Goal: Information Seeking & Learning: Learn about a topic

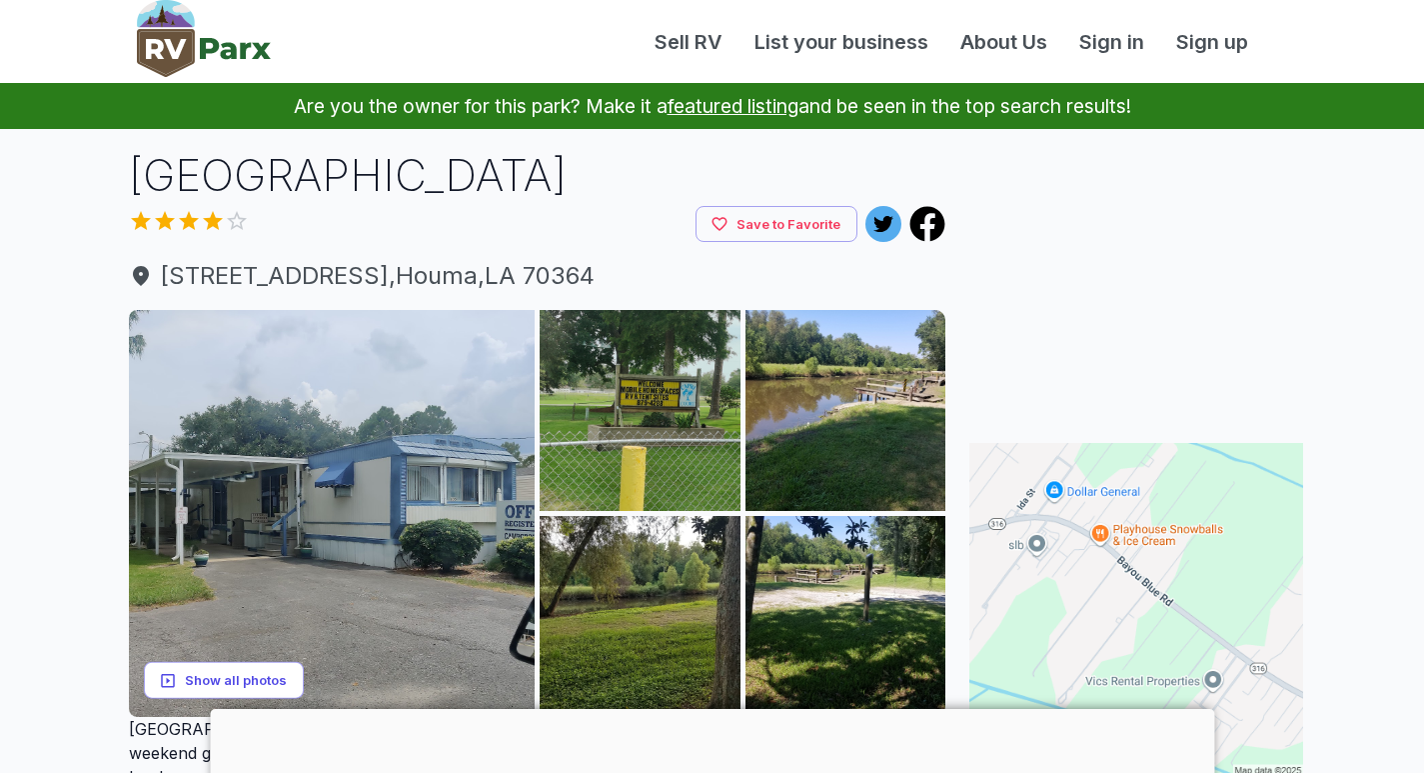
click at [261, 681] on button "Show all photos" at bounding box center [224, 680] width 160 height 37
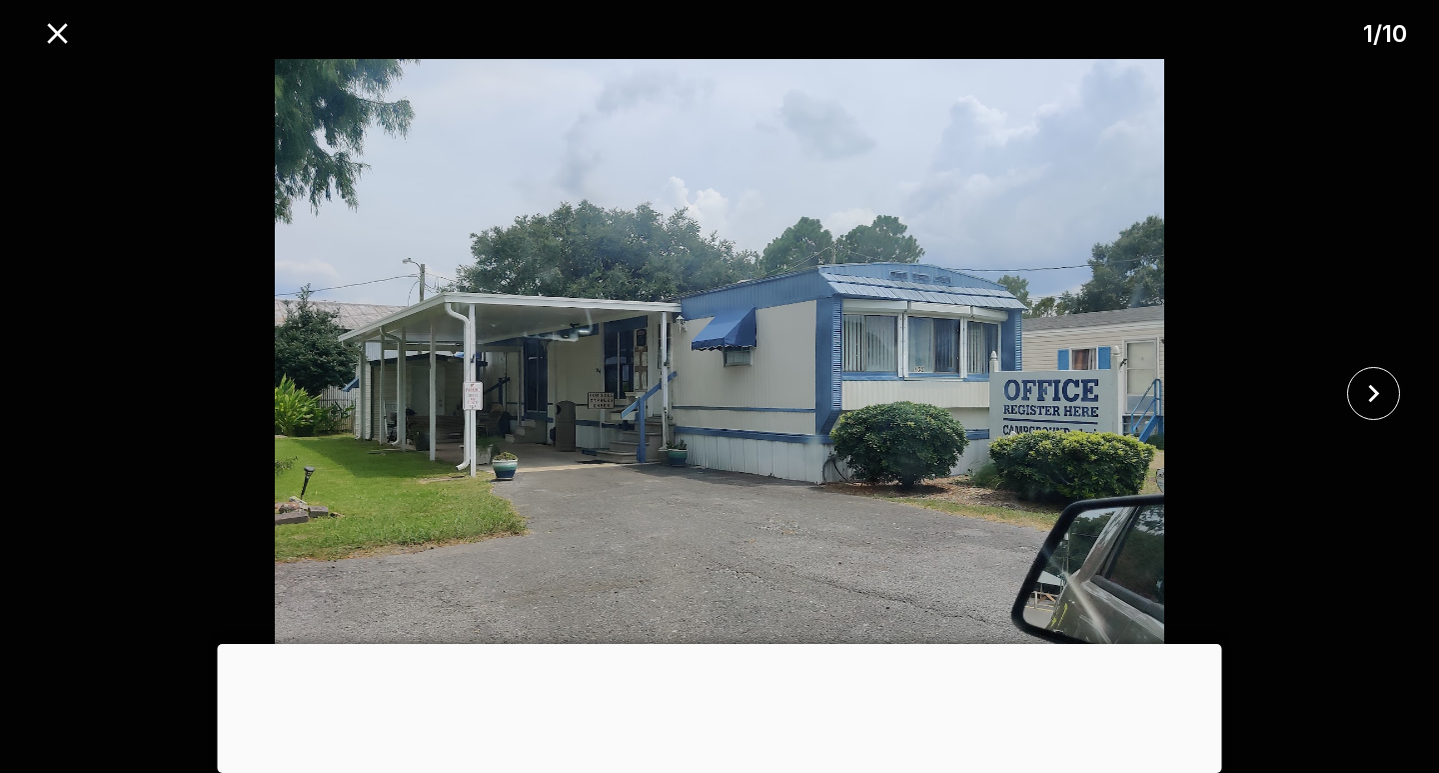
click at [721, 644] on div at bounding box center [720, 644] width 1004 height 0
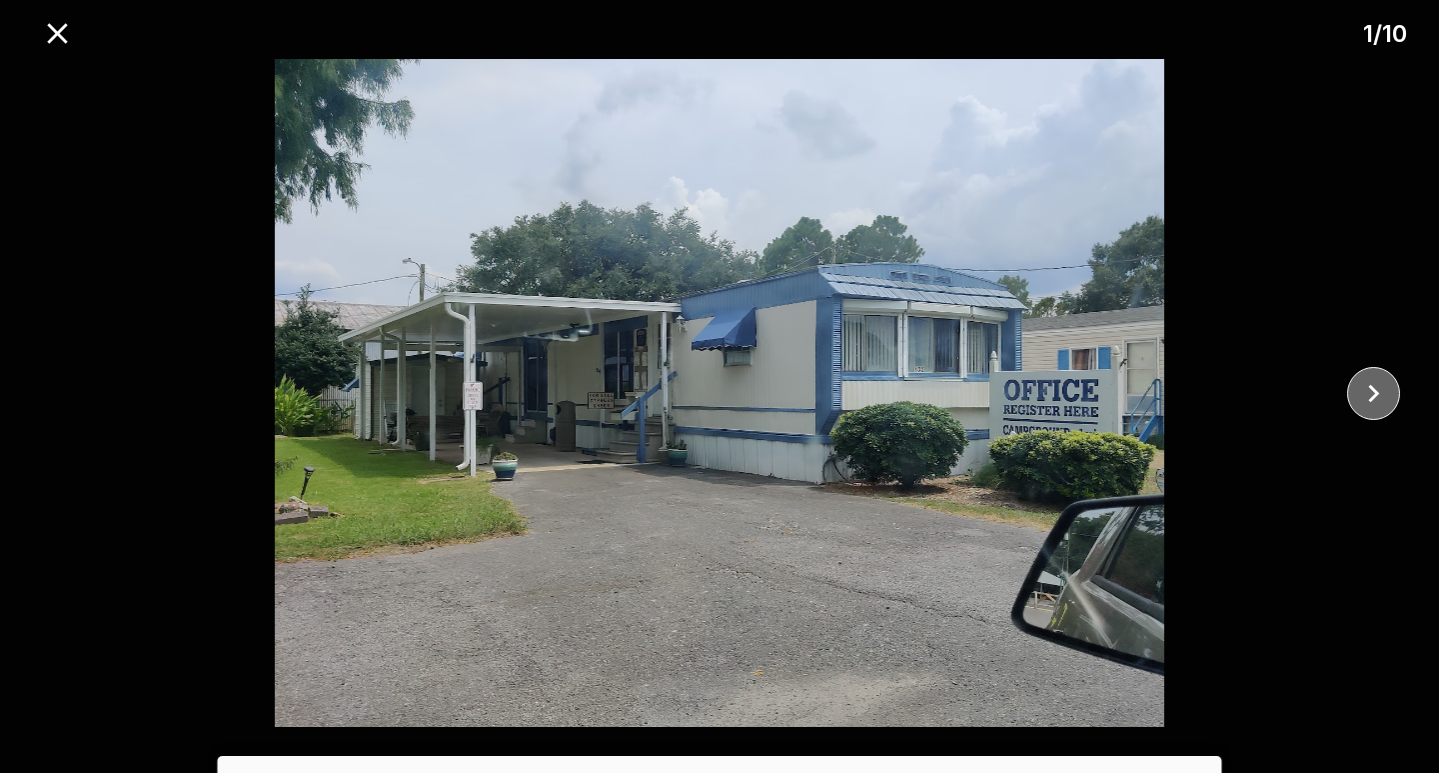
click at [1378, 383] on icon "close" at bounding box center [1373, 393] width 35 height 35
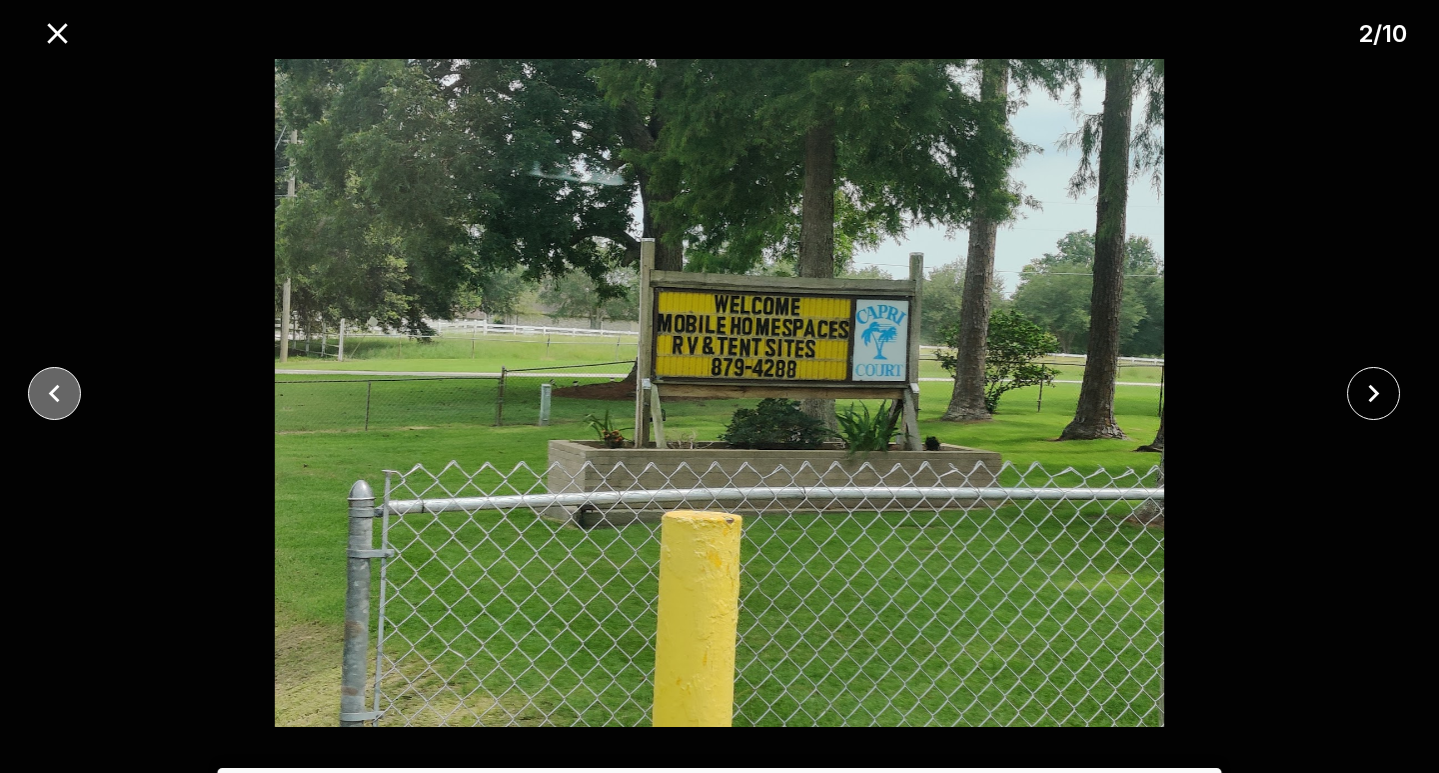
click at [57, 390] on icon "close" at bounding box center [54, 393] width 35 height 35
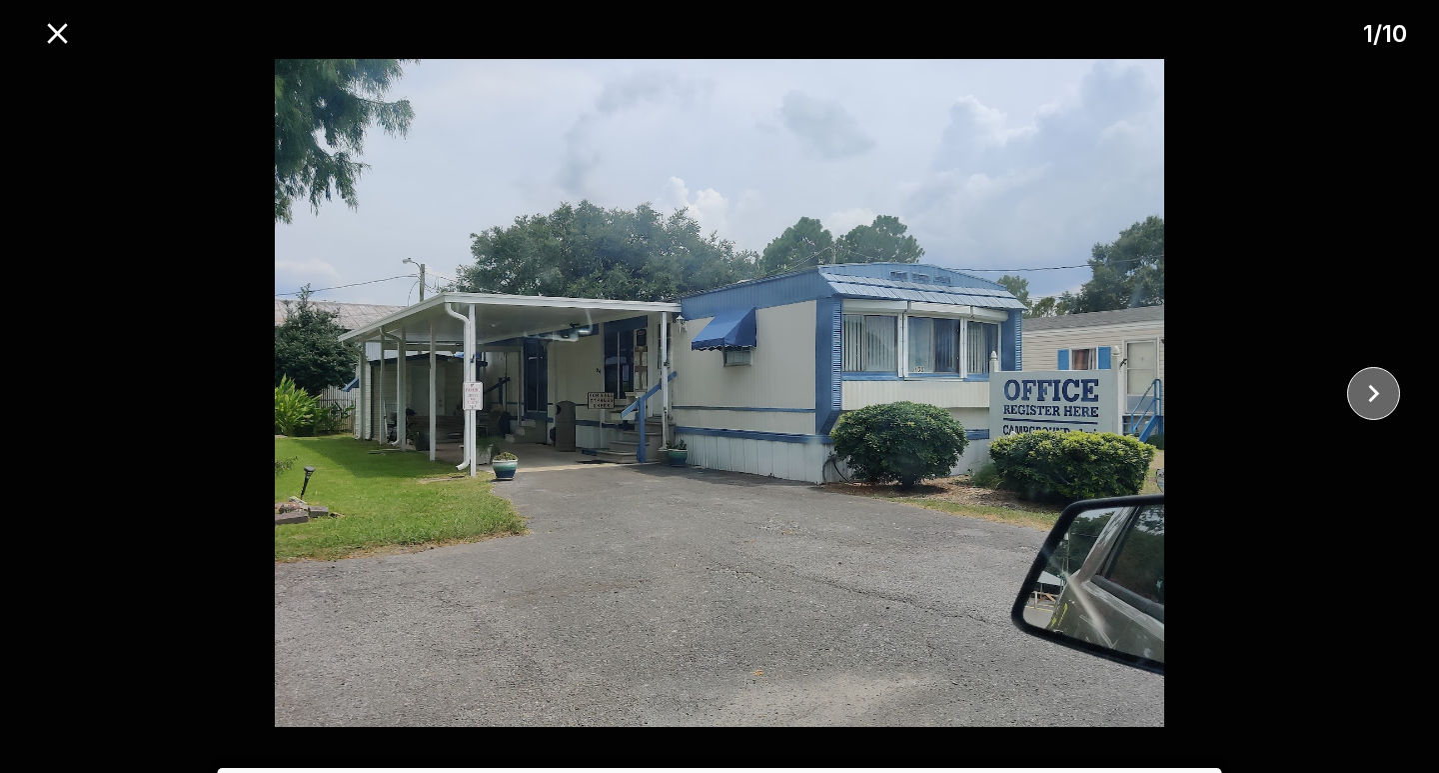
click at [1381, 398] on icon "close" at bounding box center [1373, 393] width 35 height 35
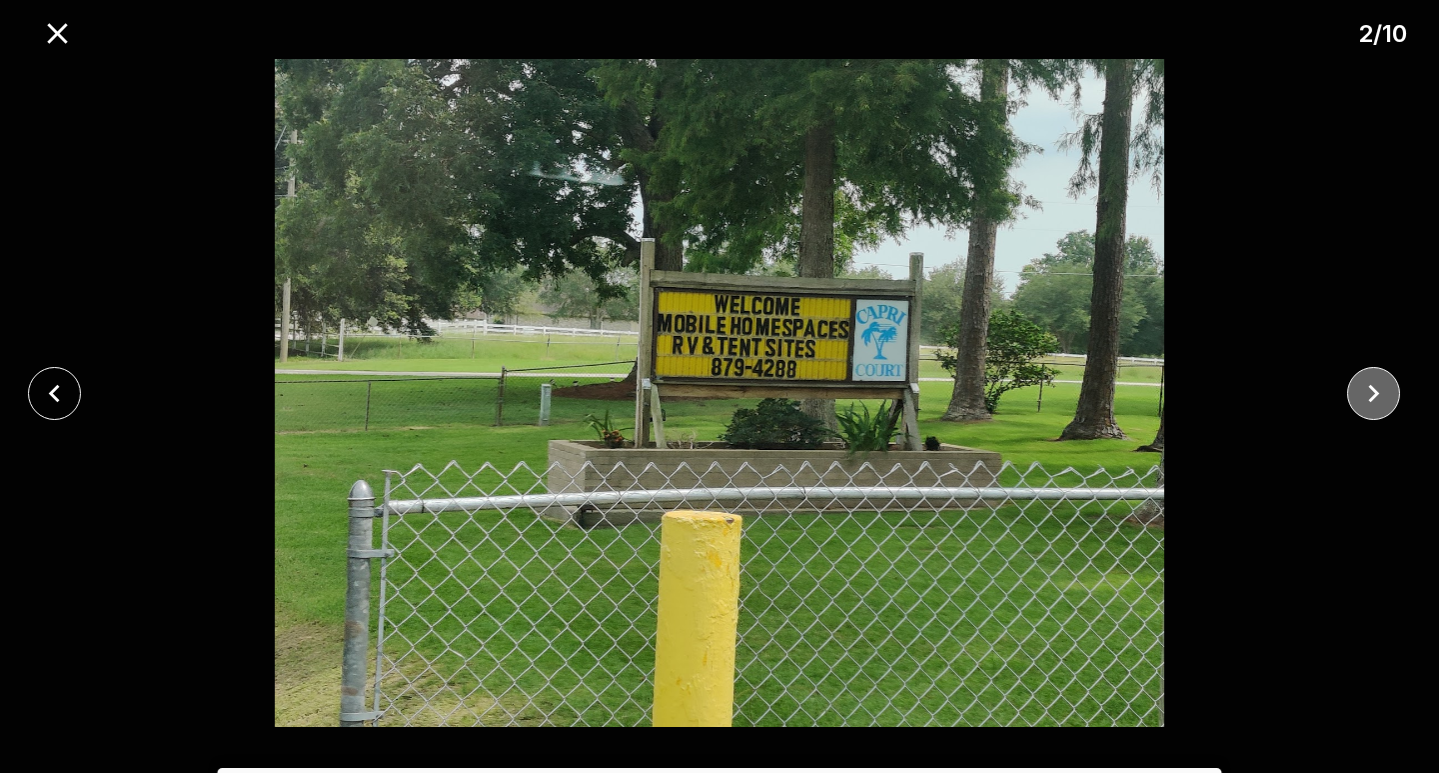
click at [1381, 398] on icon "close" at bounding box center [1373, 393] width 35 height 35
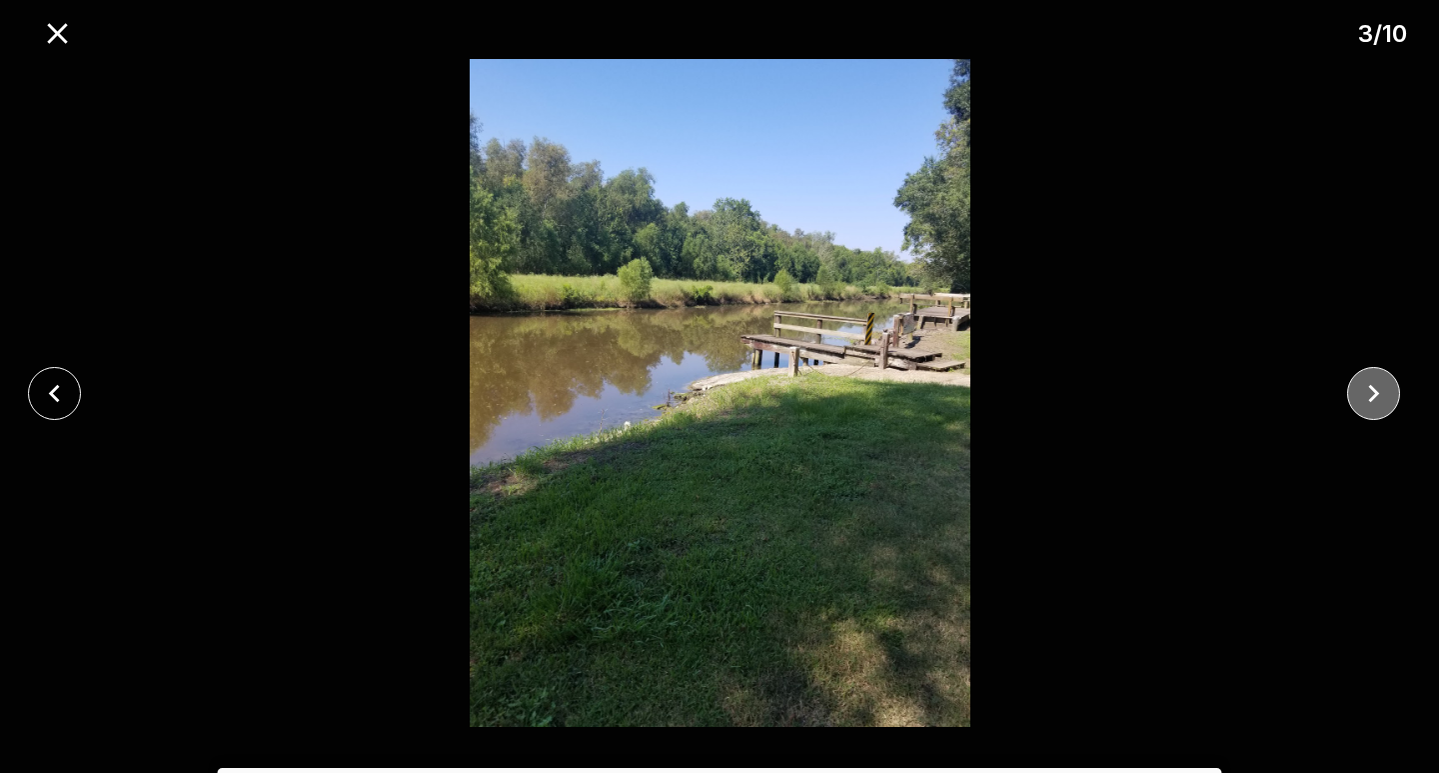
click at [1381, 398] on icon "close" at bounding box center [1373, 393] width 35 height 35
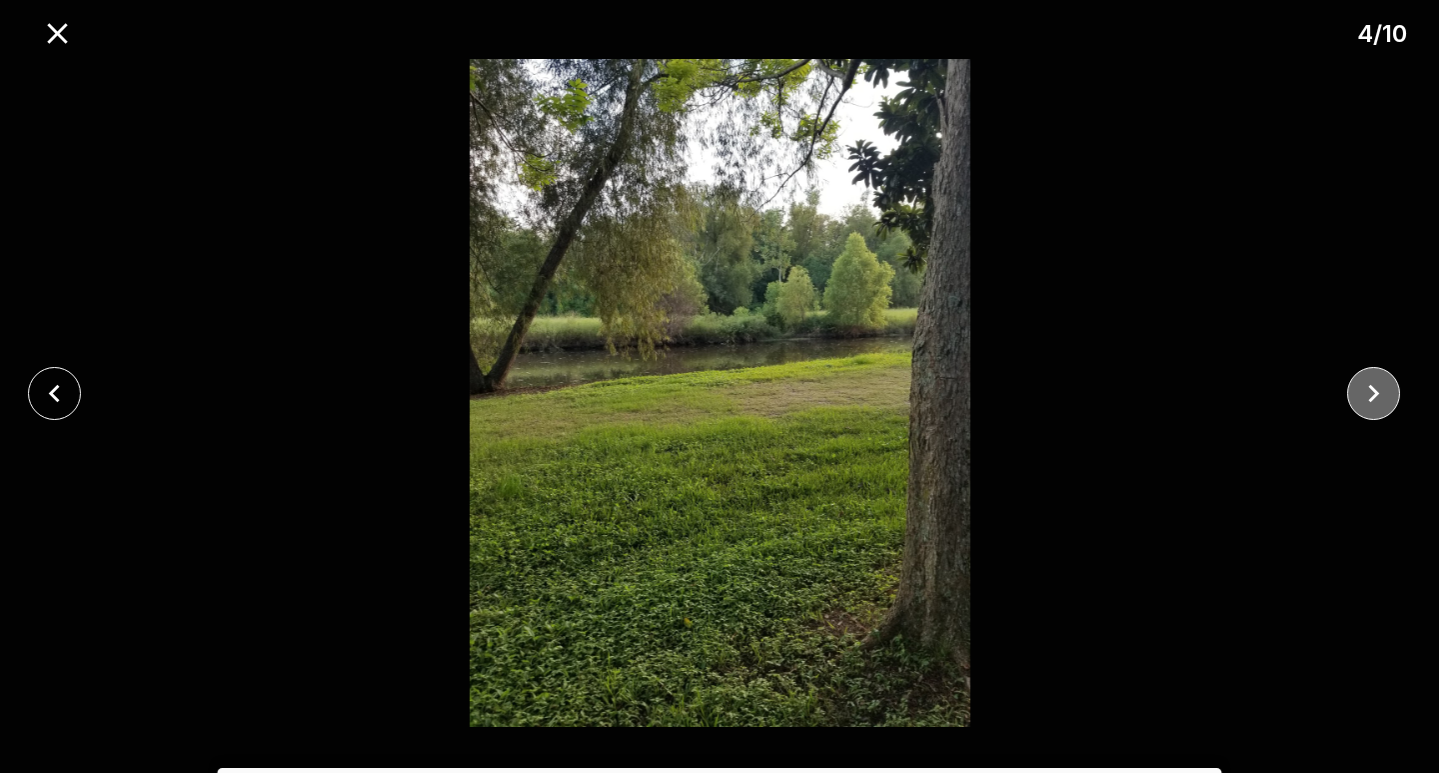
click at [1381, 398] on icon "close" at bounding box center [1373, 393] width 35 height 35
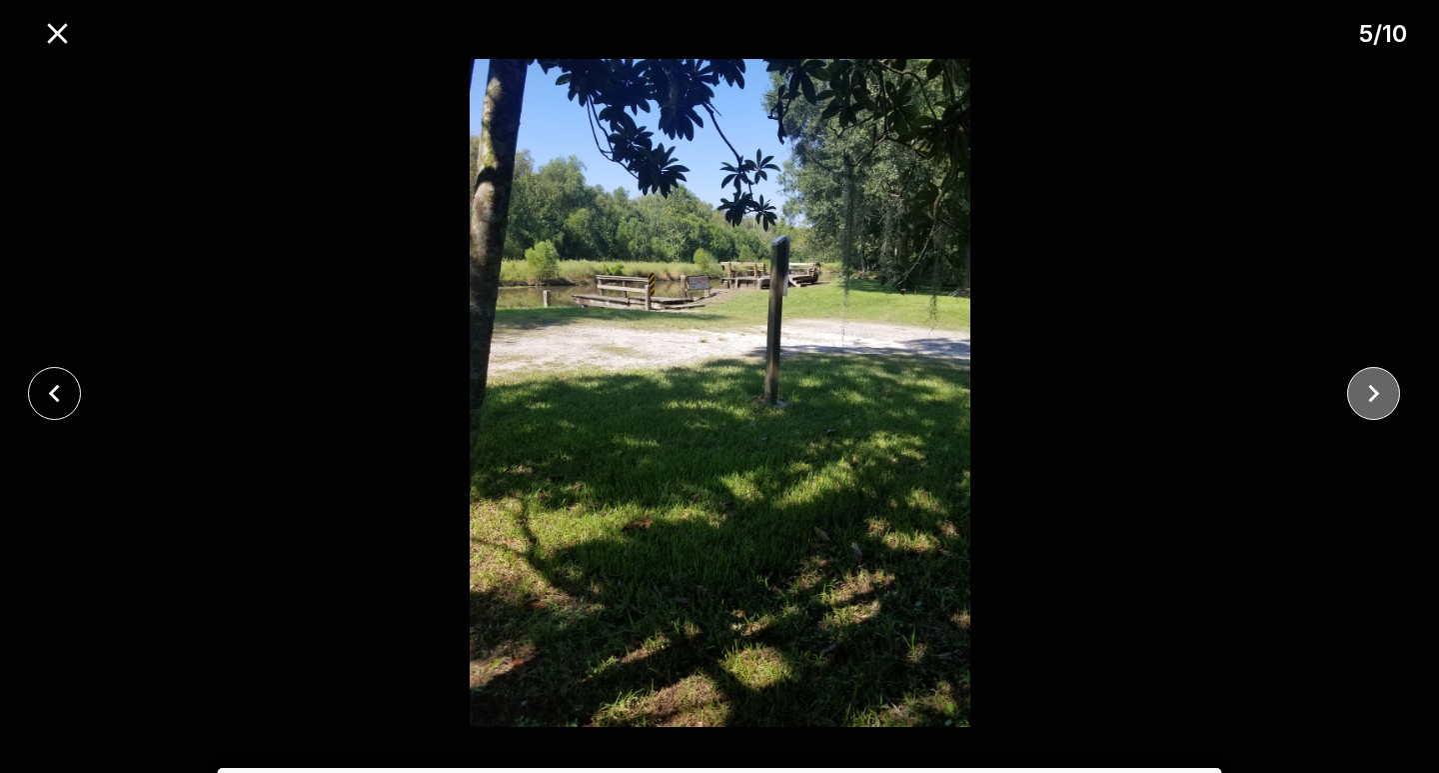
click at [1381, 398] on icon "close" at bounding box center [1373, 393] width 35 height 35
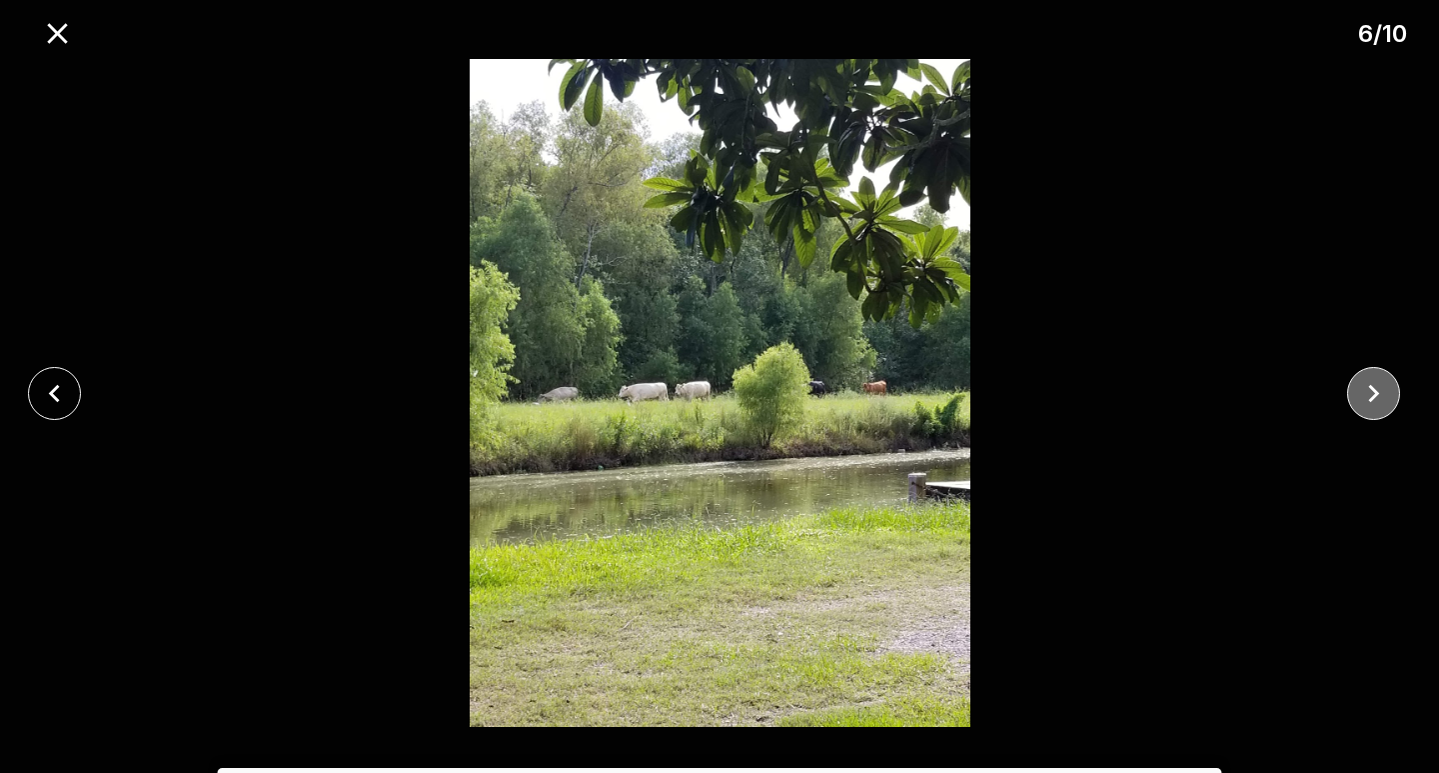
click at [1381, 398] on icon "close" at bounding box center [1373, 393] width 35 height 35
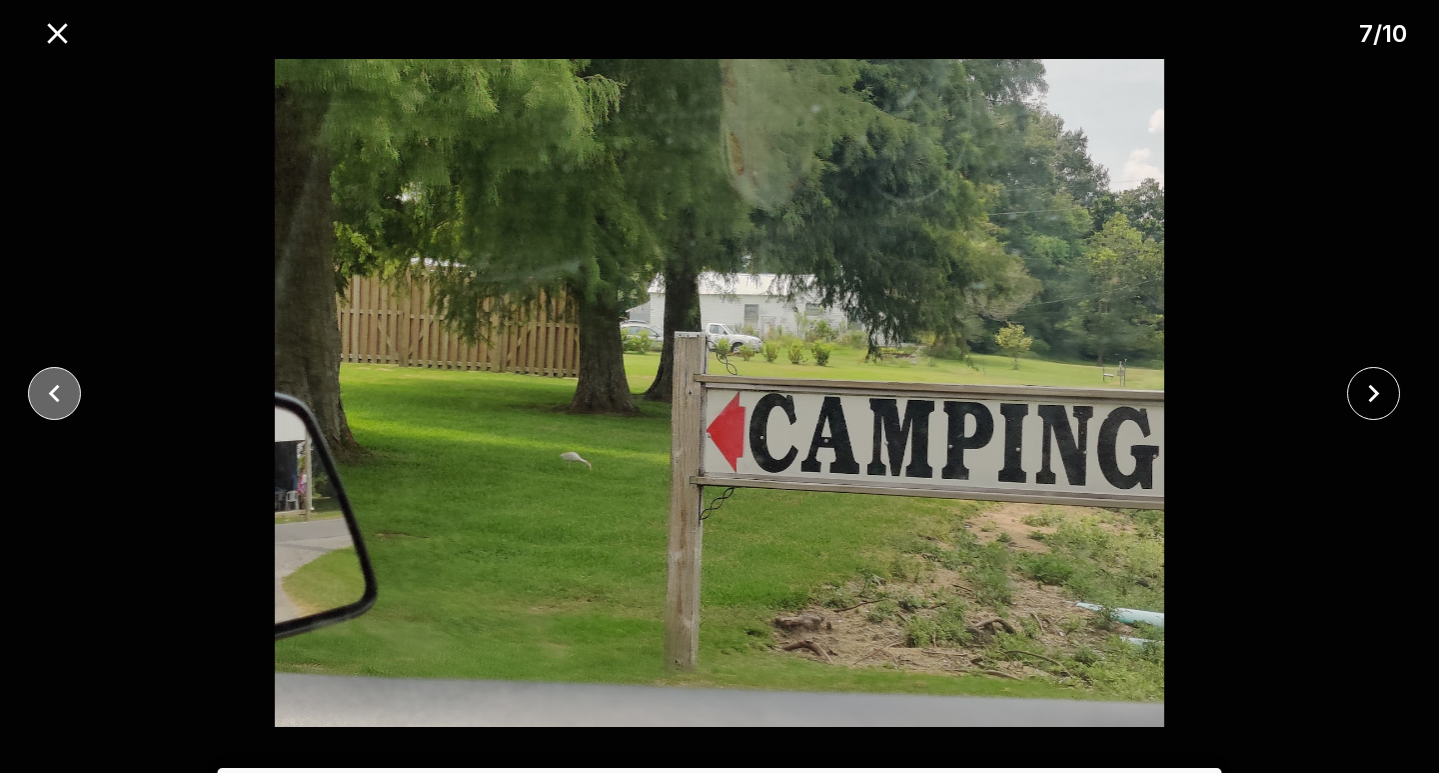
click at [57, 389] on icon "close" at bounding box center [54, 393] width 35 height 35
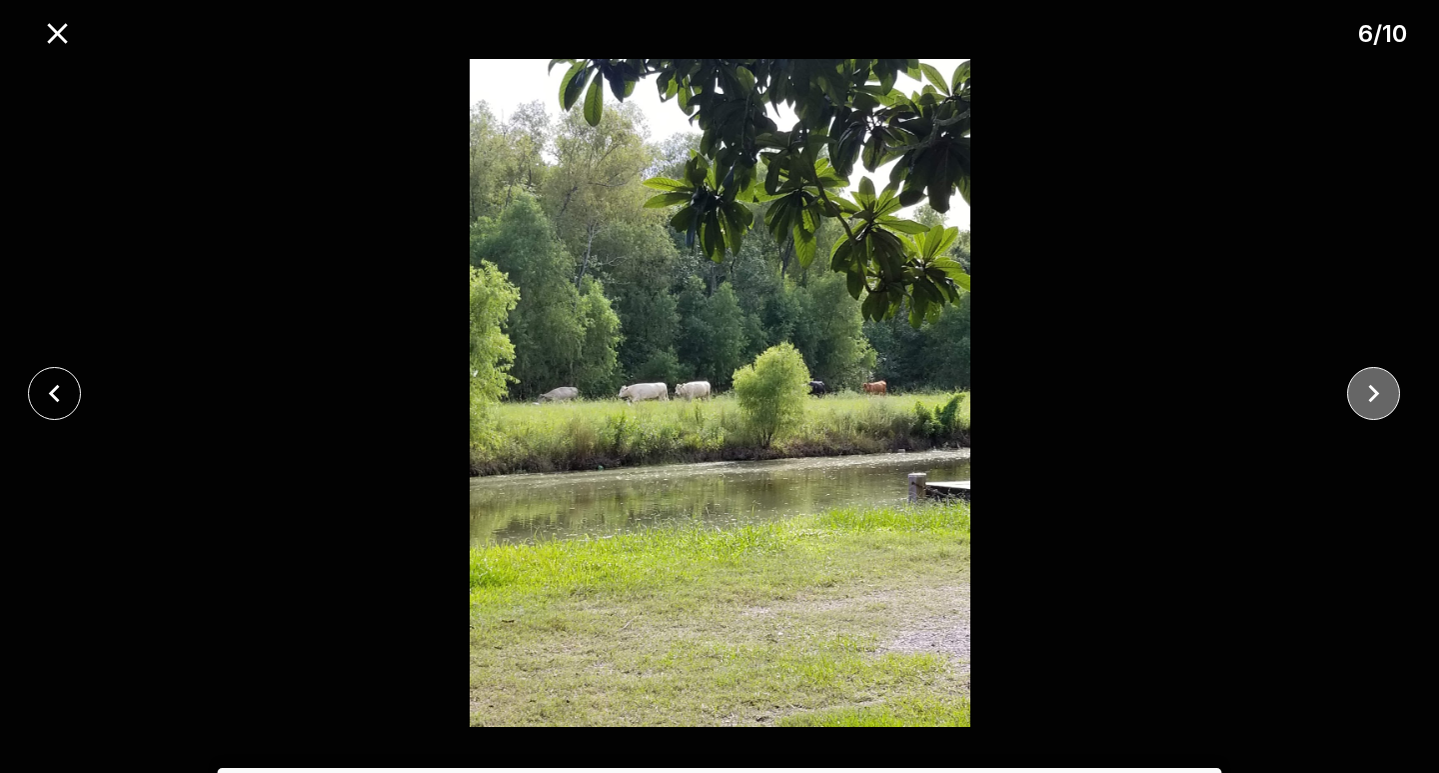
click at [1379, 414] on button "close" at bounding box center [1373, 393] width 53 height 53
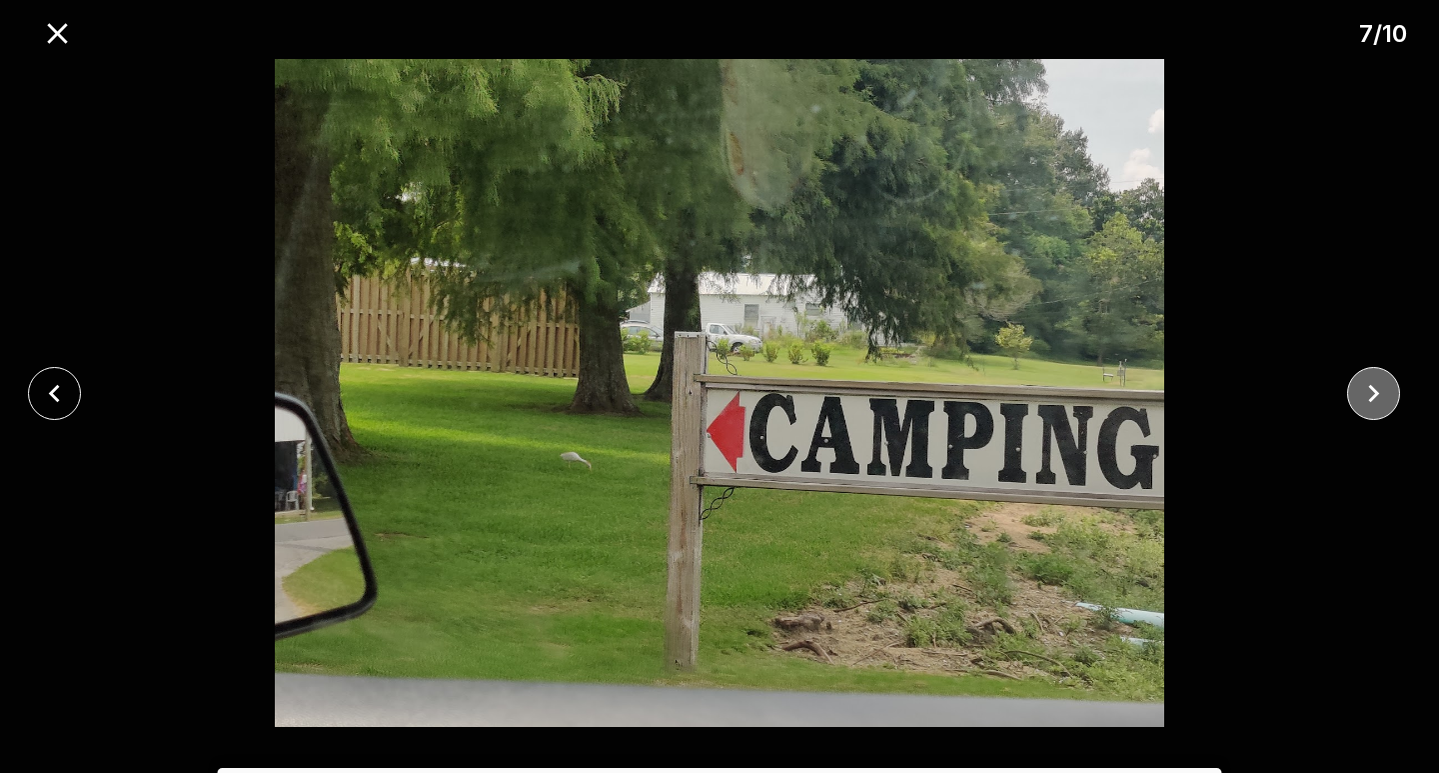
click at [1379, 414] on button "close" at bounding box center [1373, 393] width 53 height 53
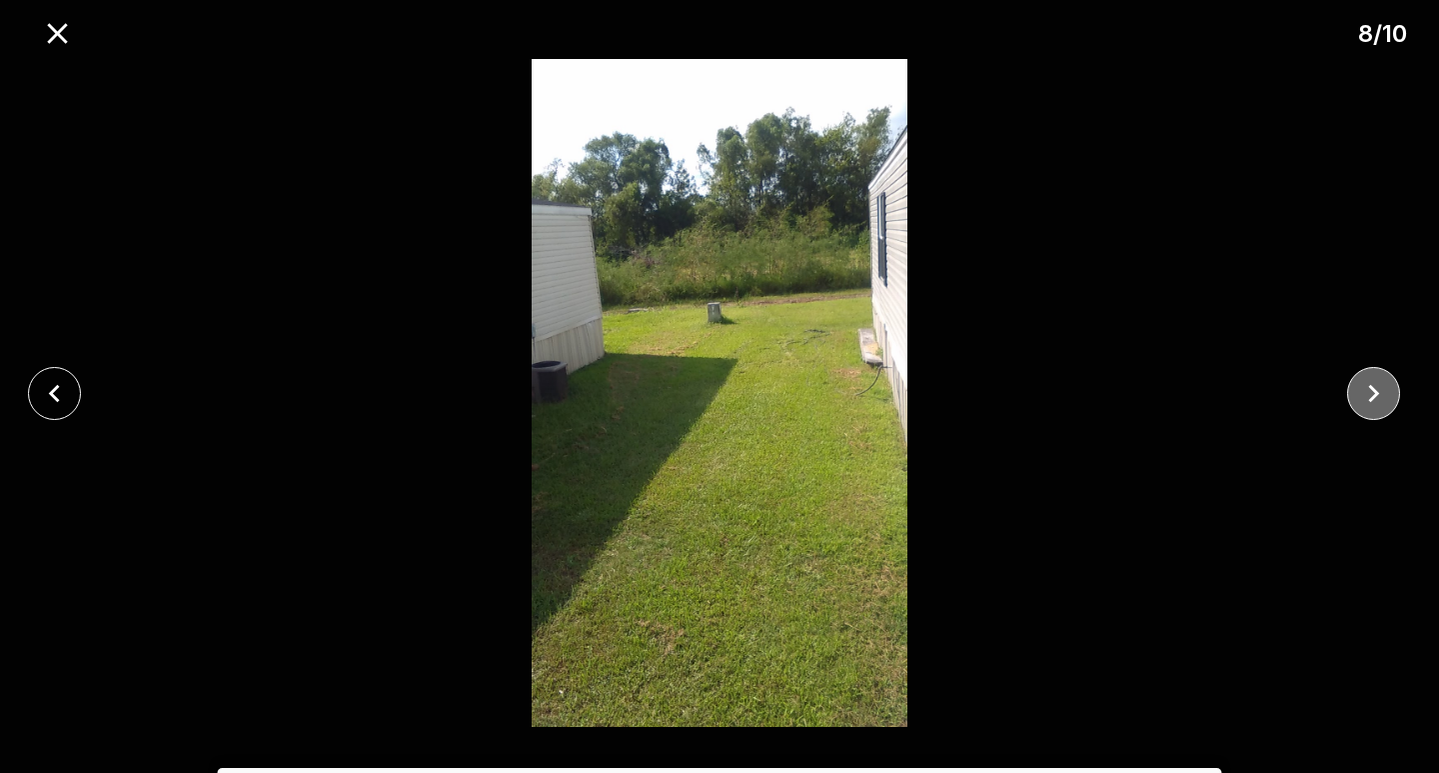
click at [1379, 414] on button "close" at bounding box center [1373, 393] width 53 height 53
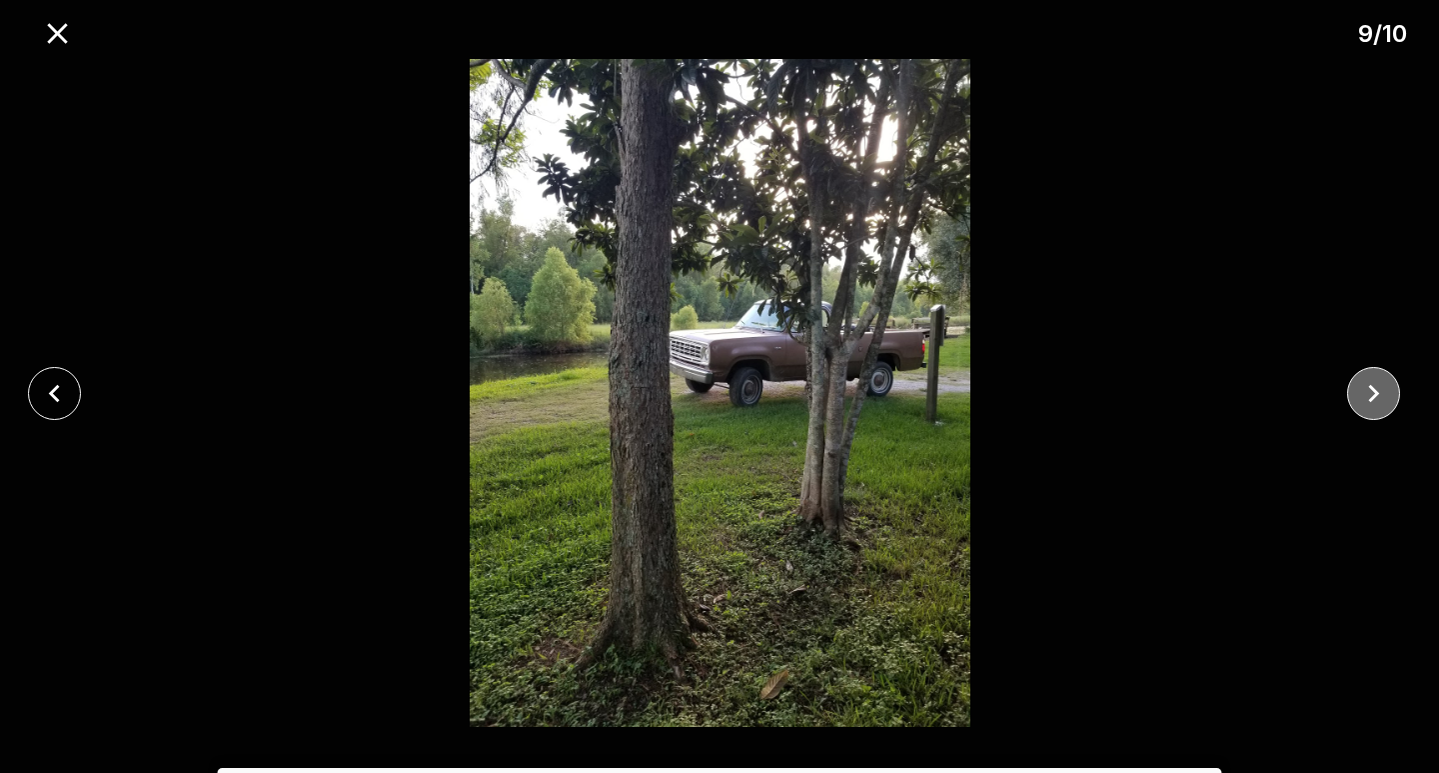
click at [1379, 414] on button "close" at bounding box center [1373, 393] width 53 height 53
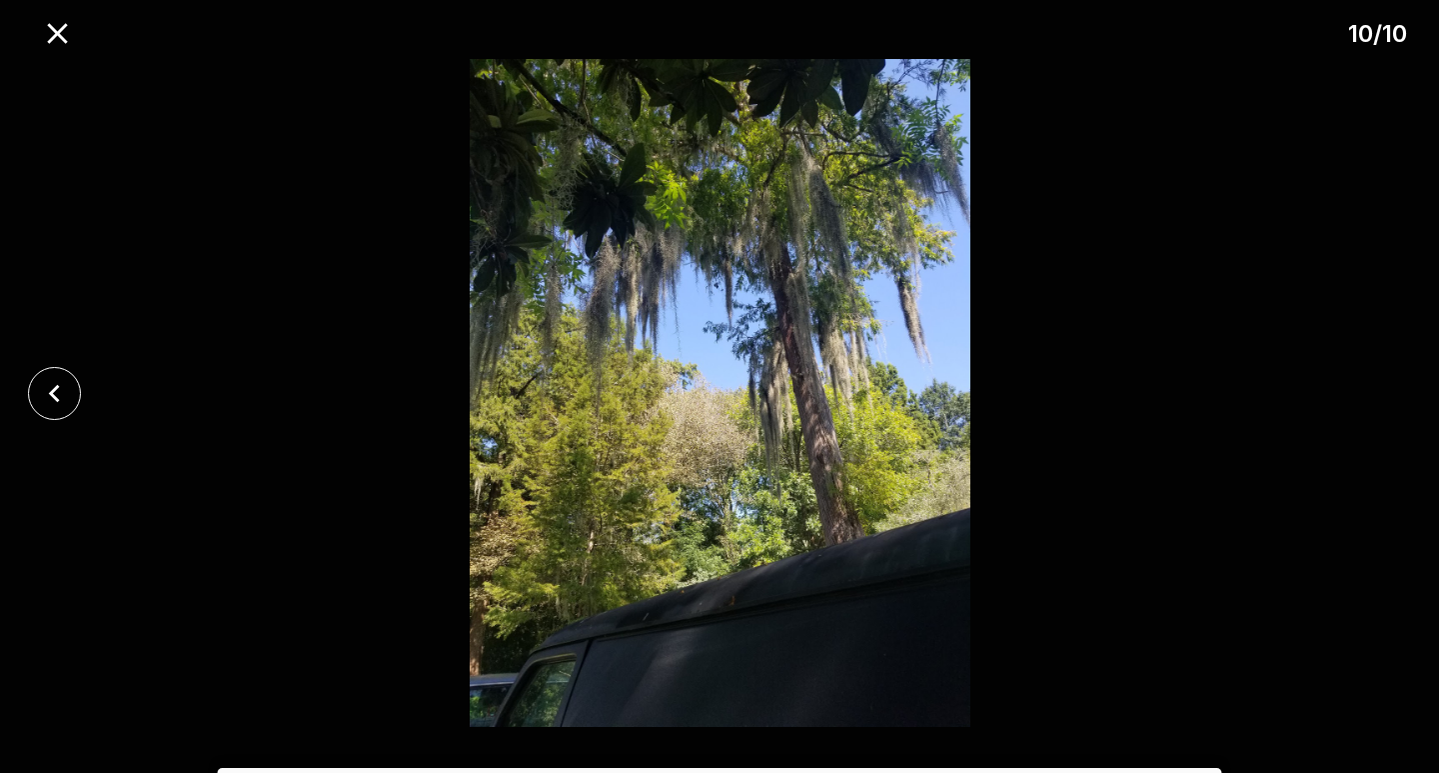
click at [1379, 414] on div at bounding box center [719, 393] width 1439 height 668
